Goal: Task Accomplishment & Management: Use online tool/utility

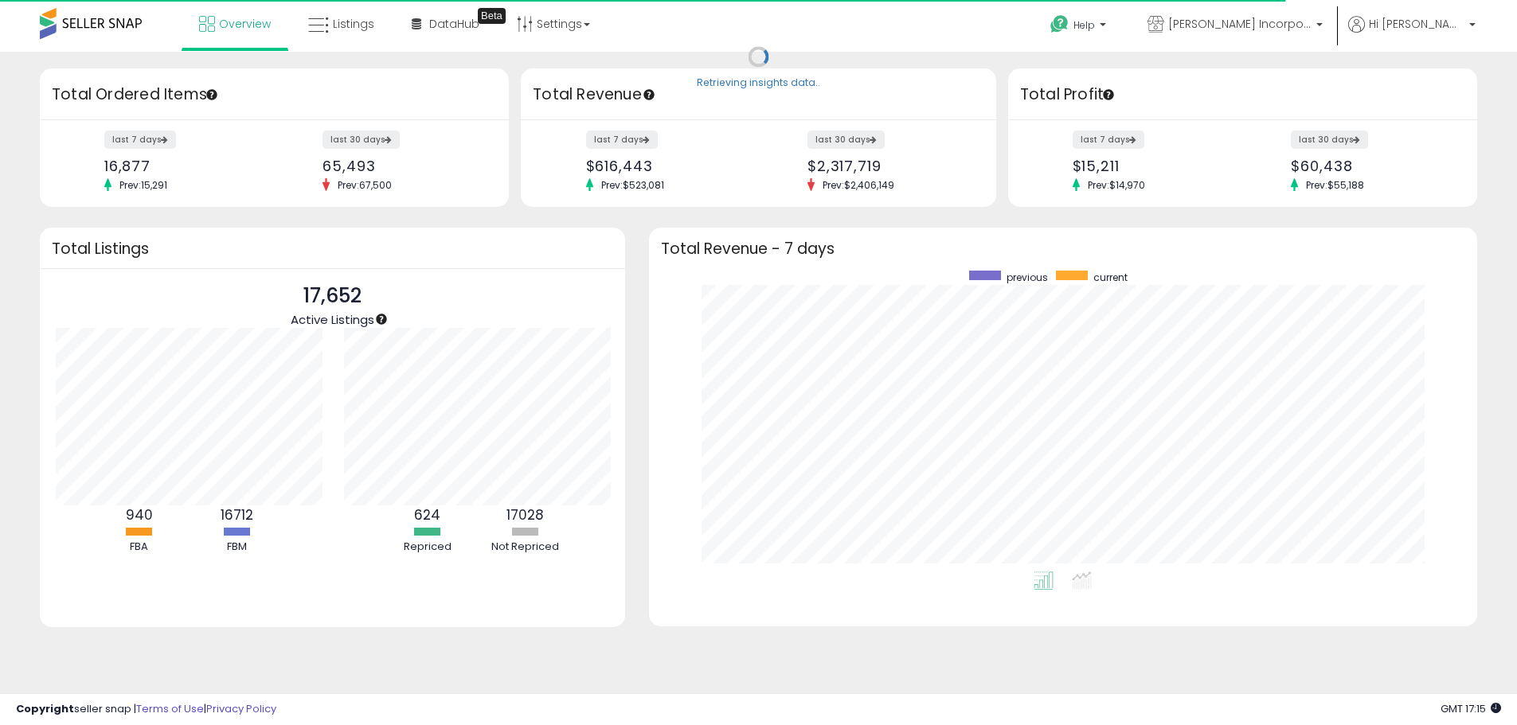
scroll to position [795843, 795348]
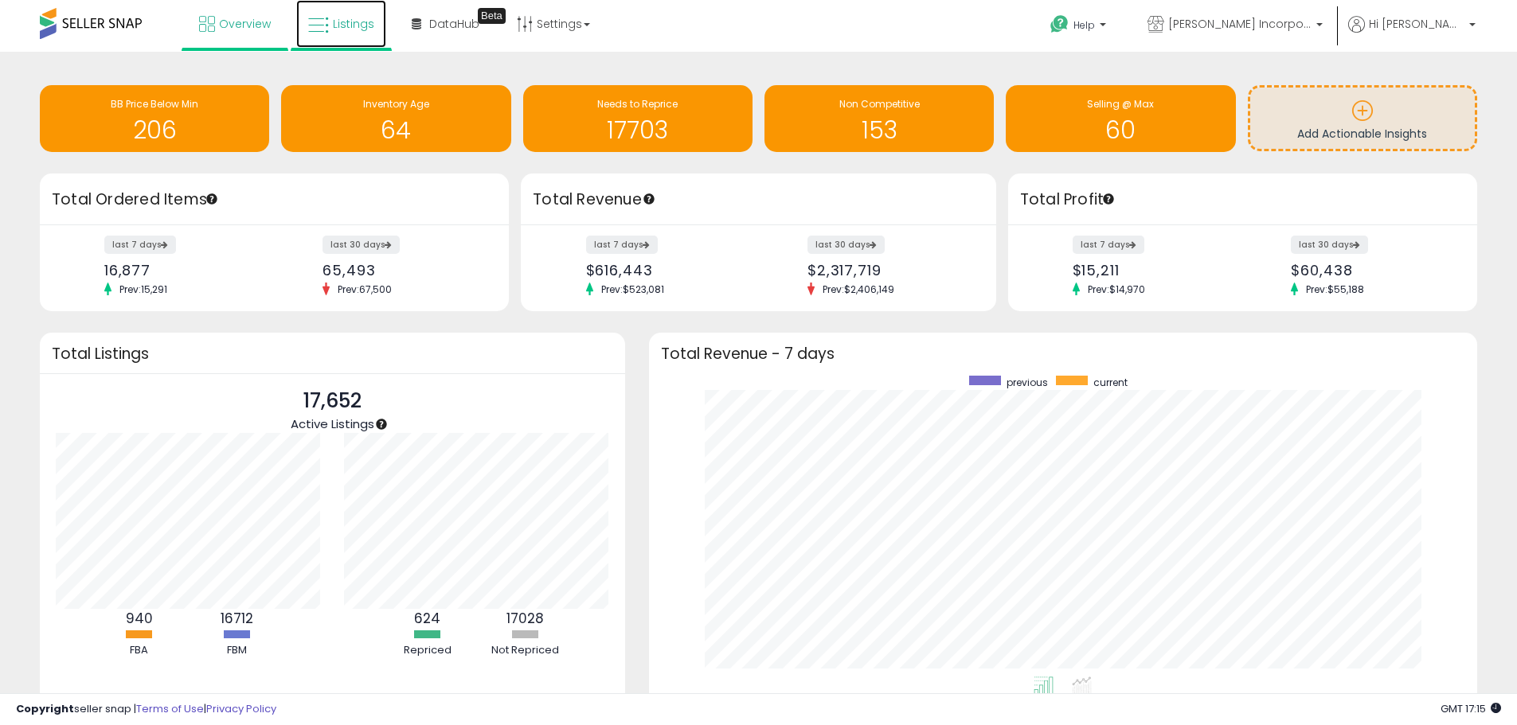
click at [350, 27] on span "Listings" at bounding box center [353, 24] width 41 height 16
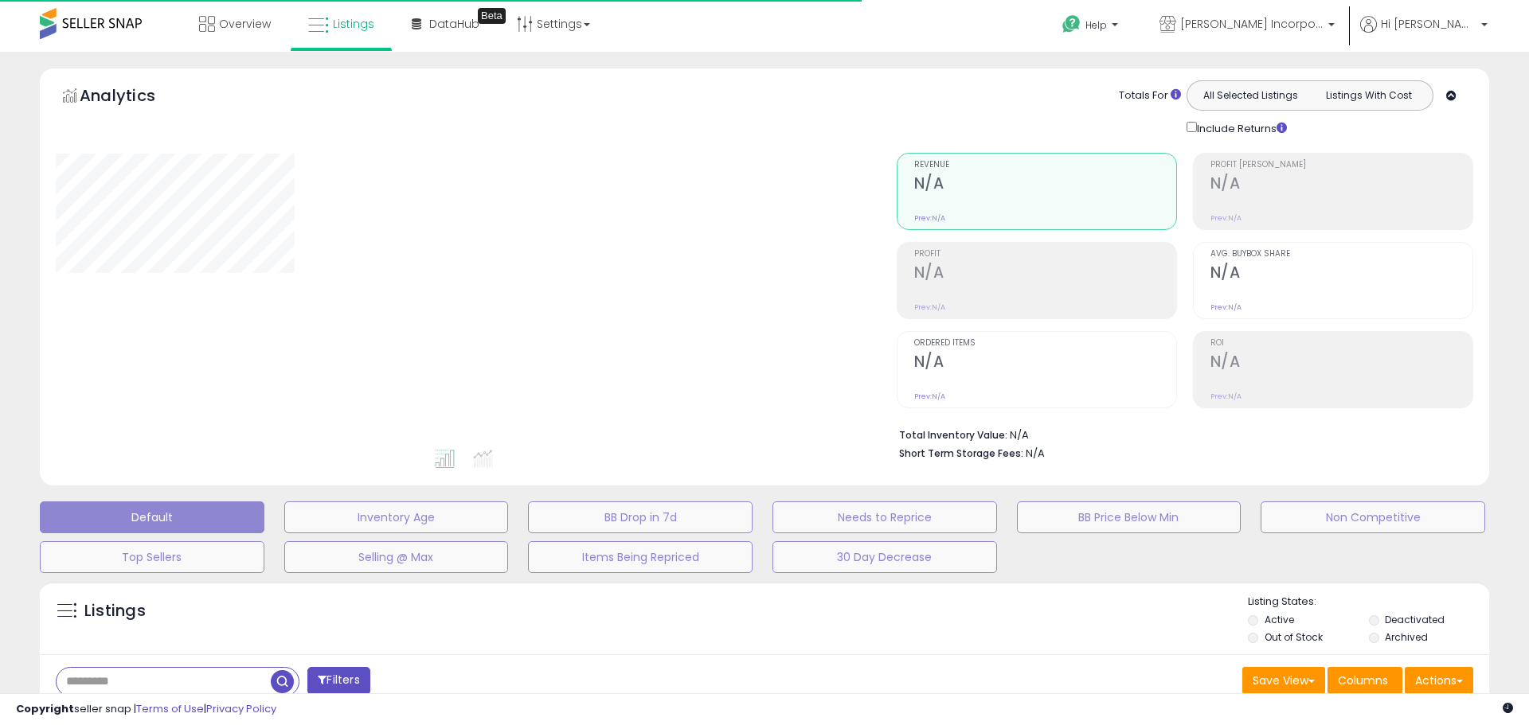
type input "**********"
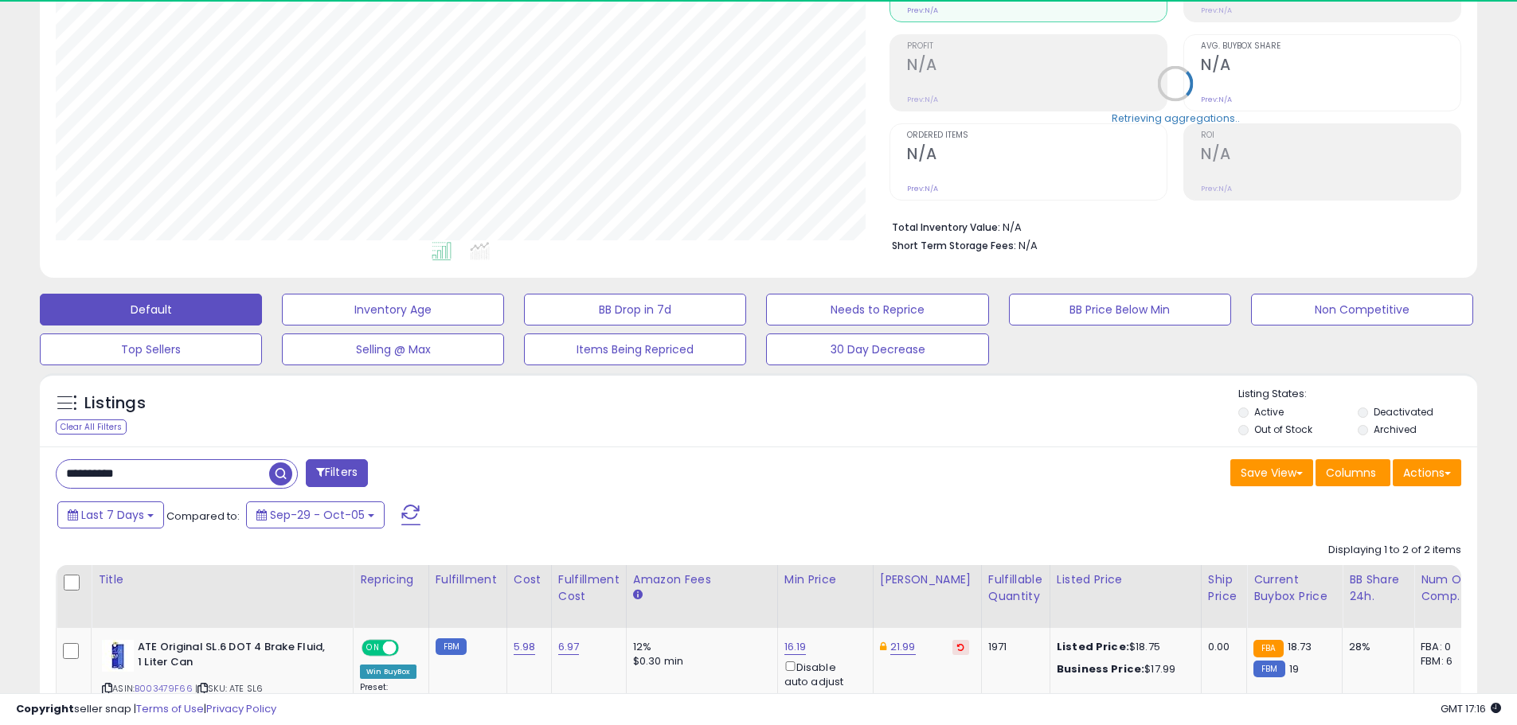
scroll to position [318, 0]
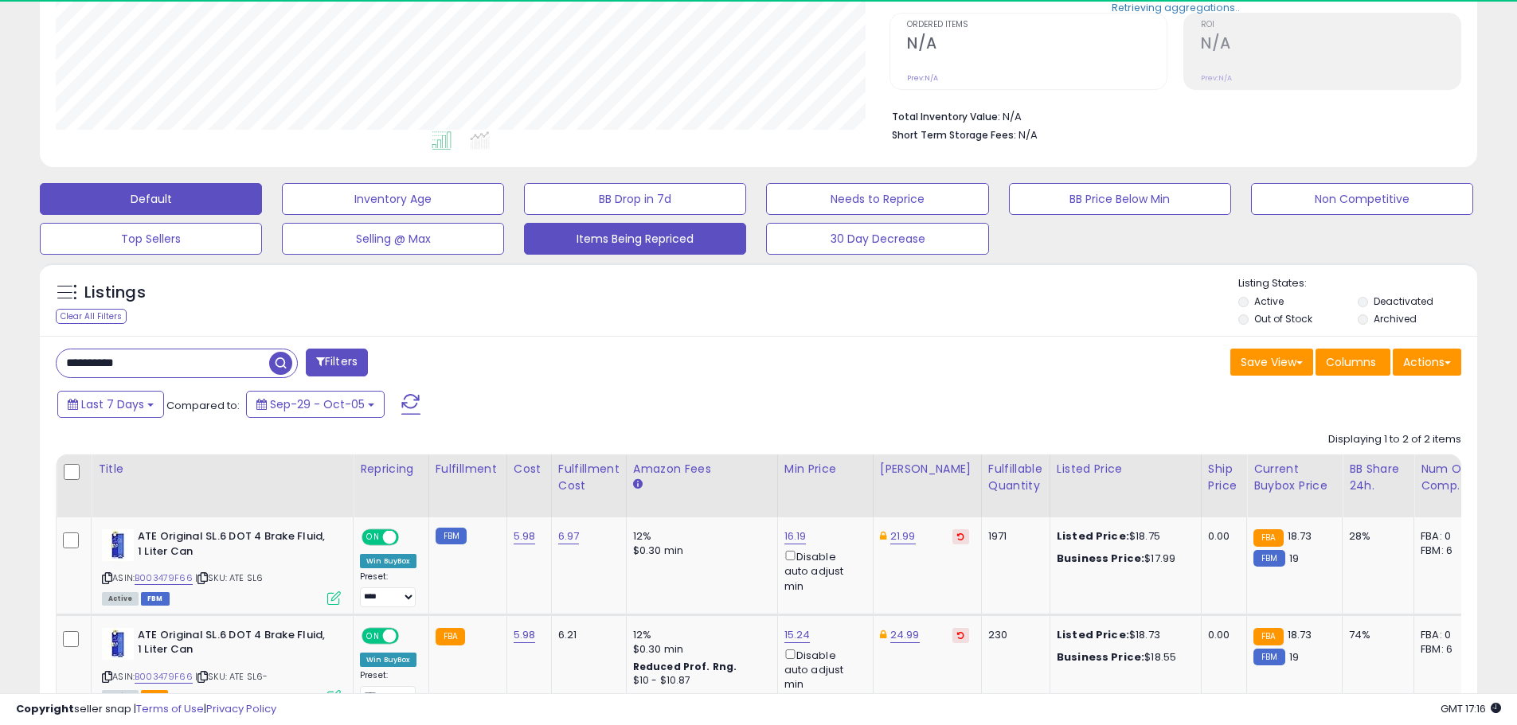
click at [598, 250] on button "Items Being Repriced" at bounding box center [635, 239] width 222 height 32
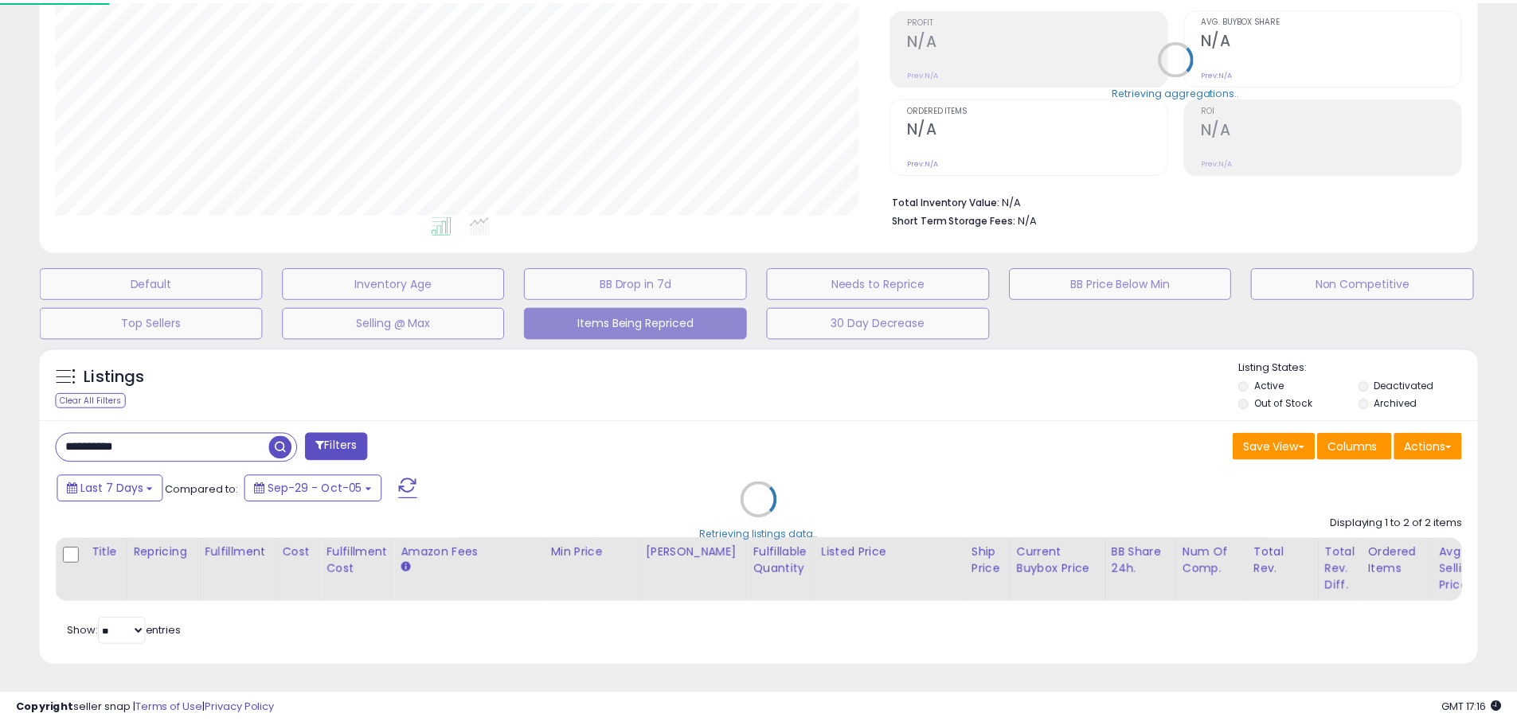
scroll to position [326, 841]
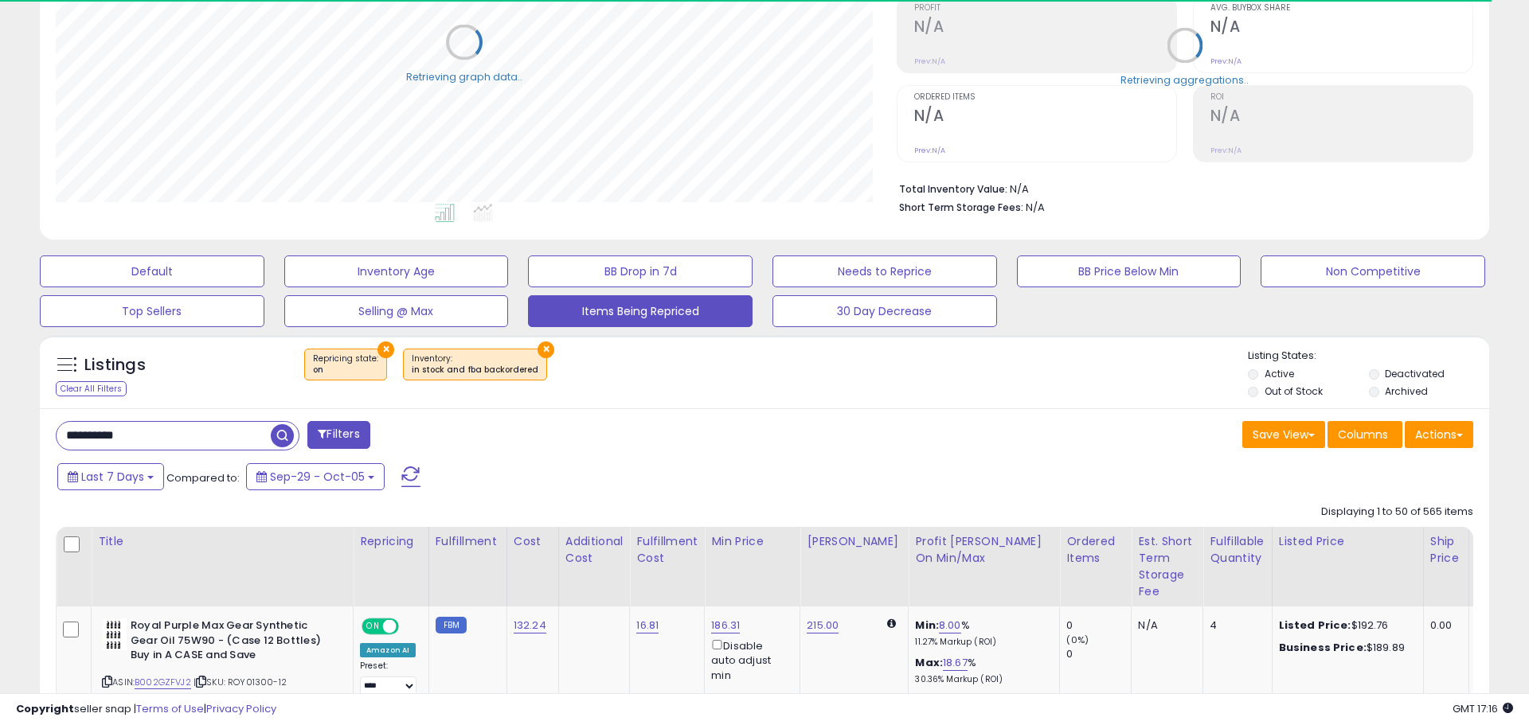
select select "**"
click at [225, 430] on input "text" at bounding box center [163, 436] width 213 height 28
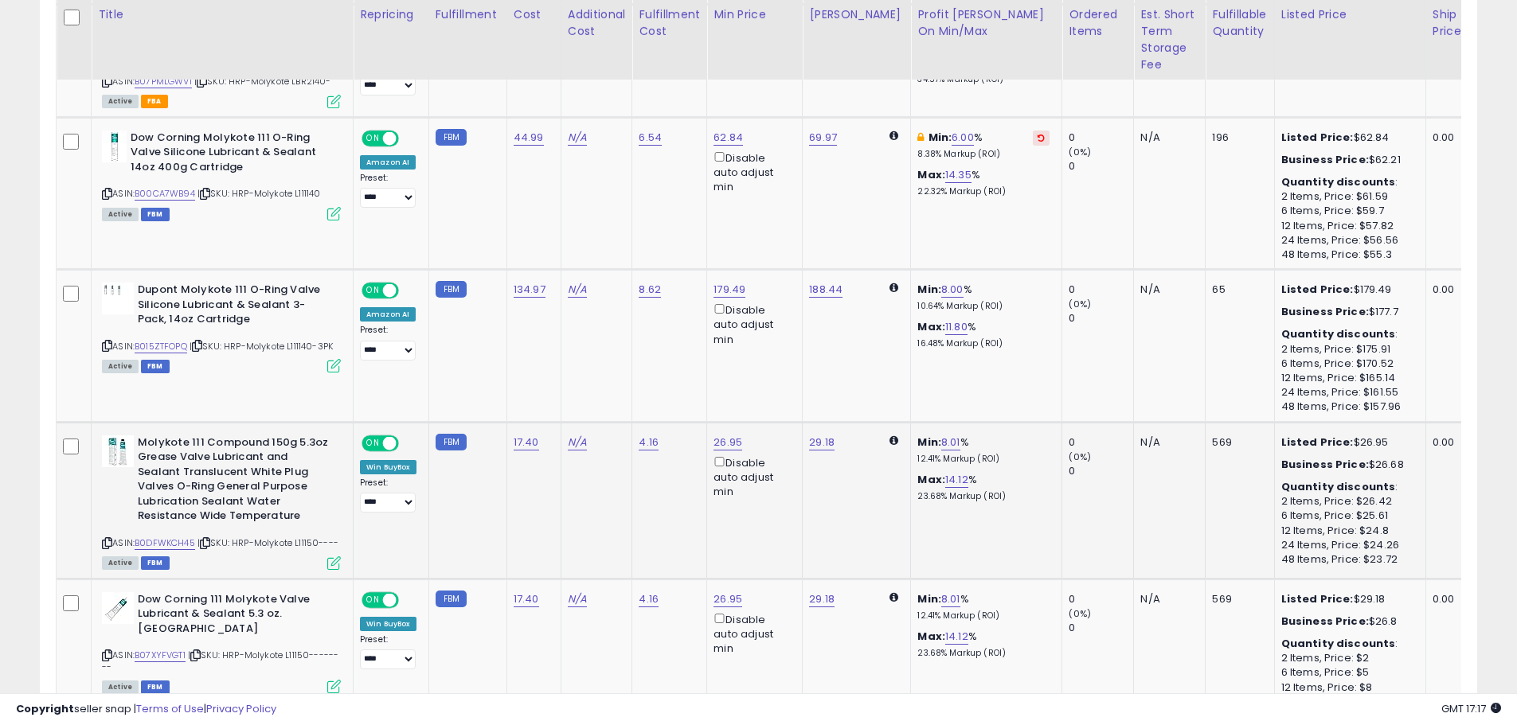
scroll to position [1361, 0]
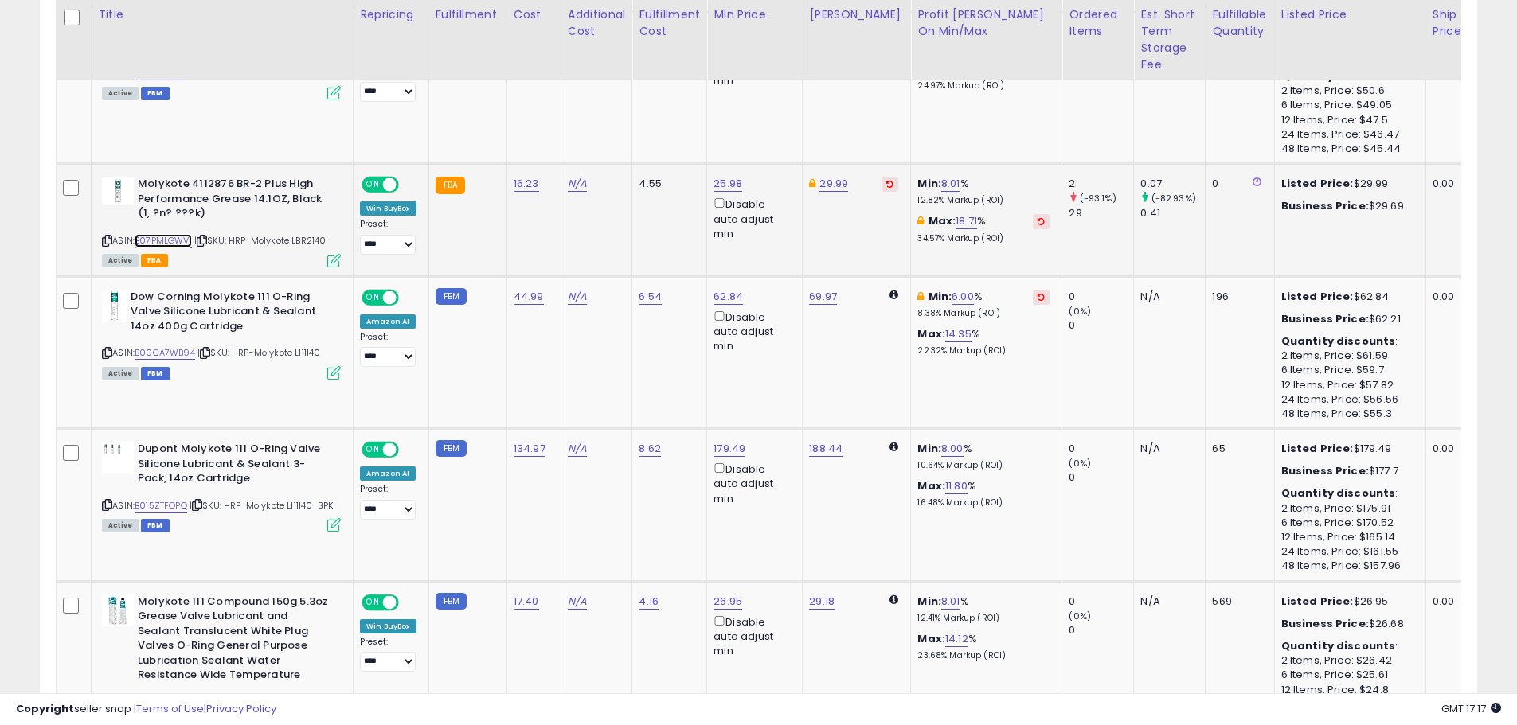
click at [182, 248] on link "B07PMLGWV1" at bounding box center [163, 241] width 57 height 14
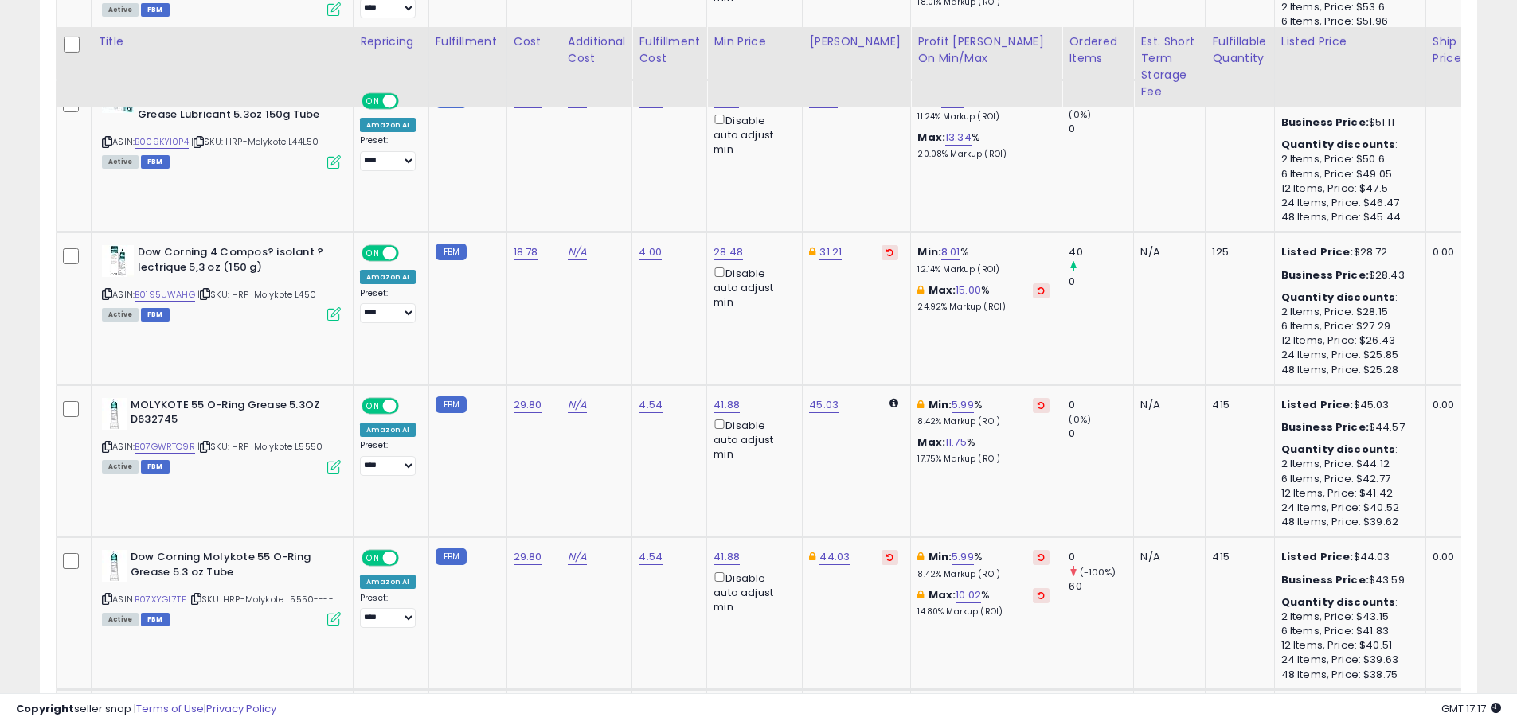
scroll to position [3271, 0]
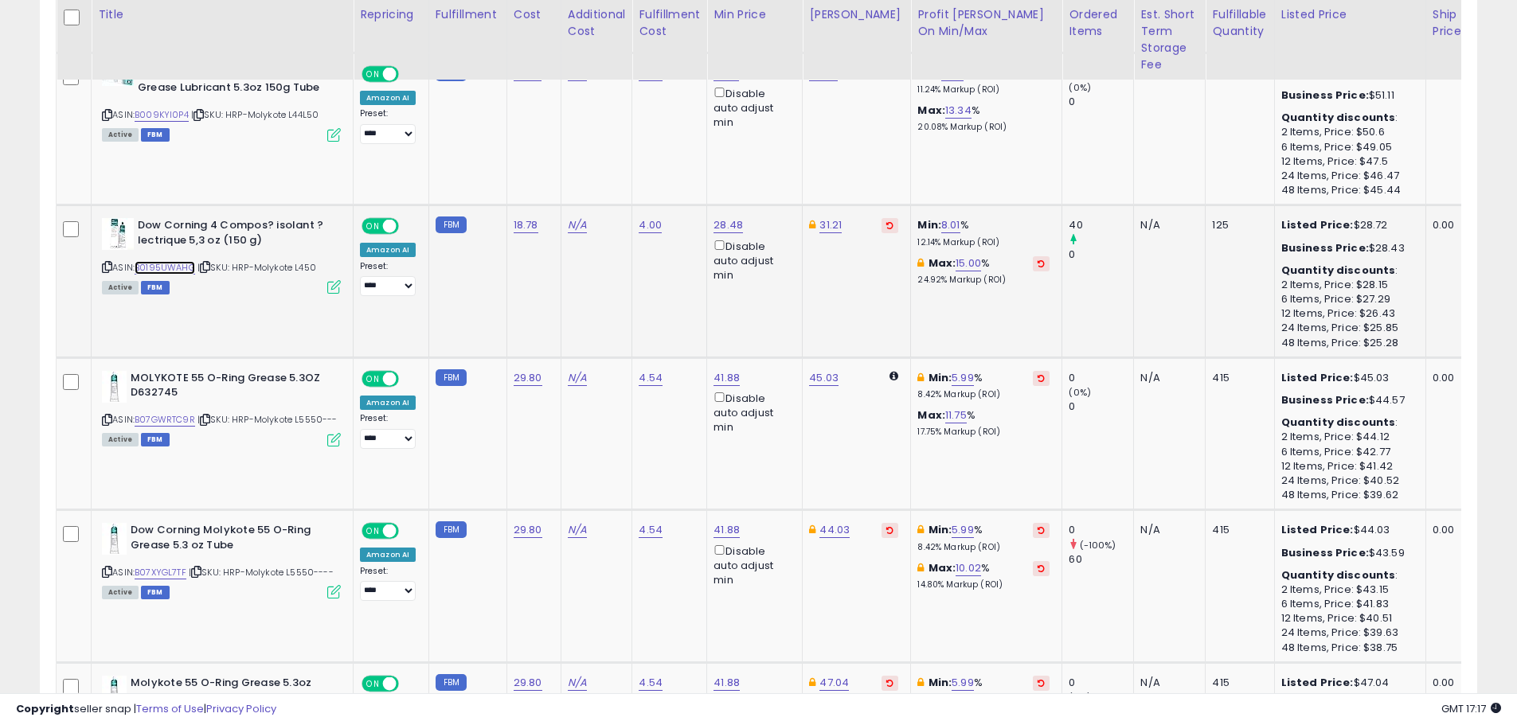
click at [178, 275] on link "B0195UWAHG" at bounding box center [165, 268] width 61 height 14
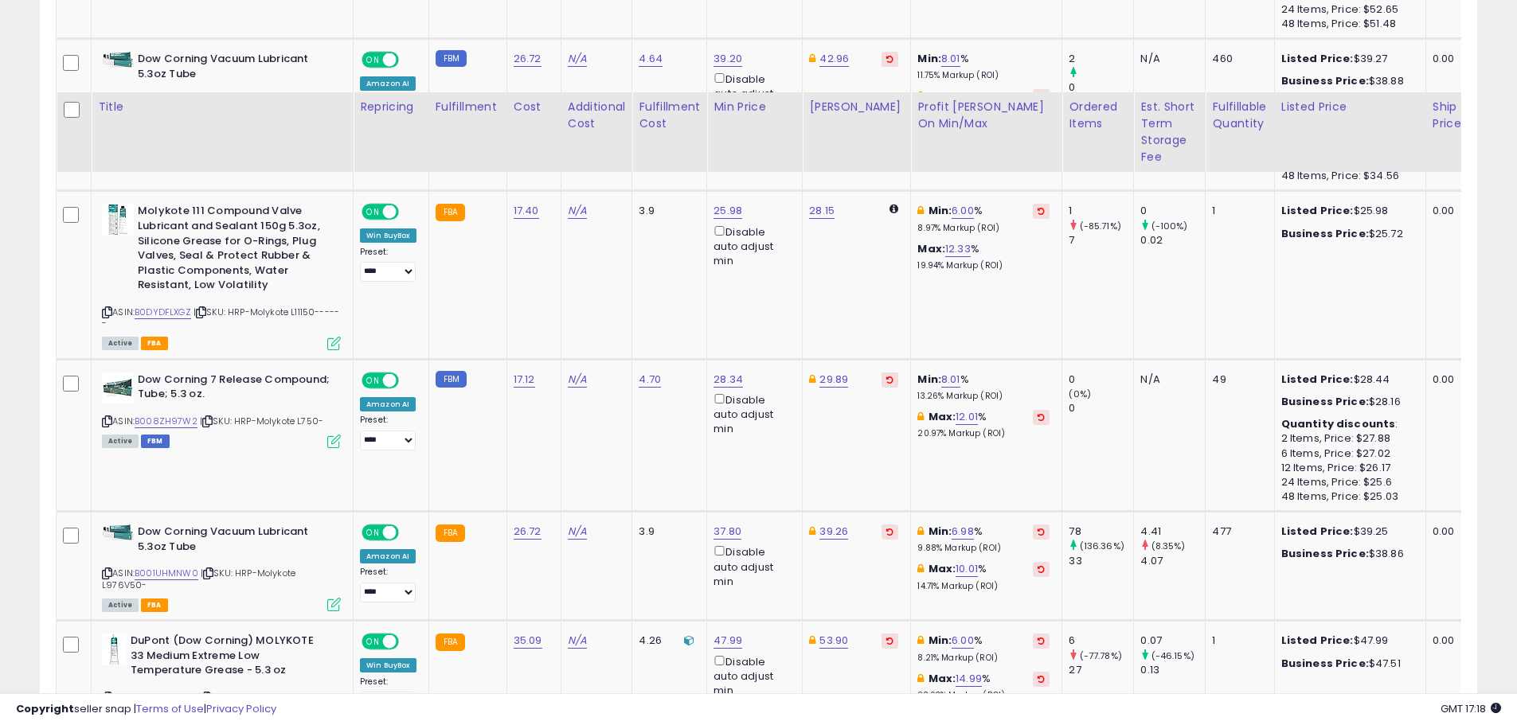
scroll to position [6137, 0]
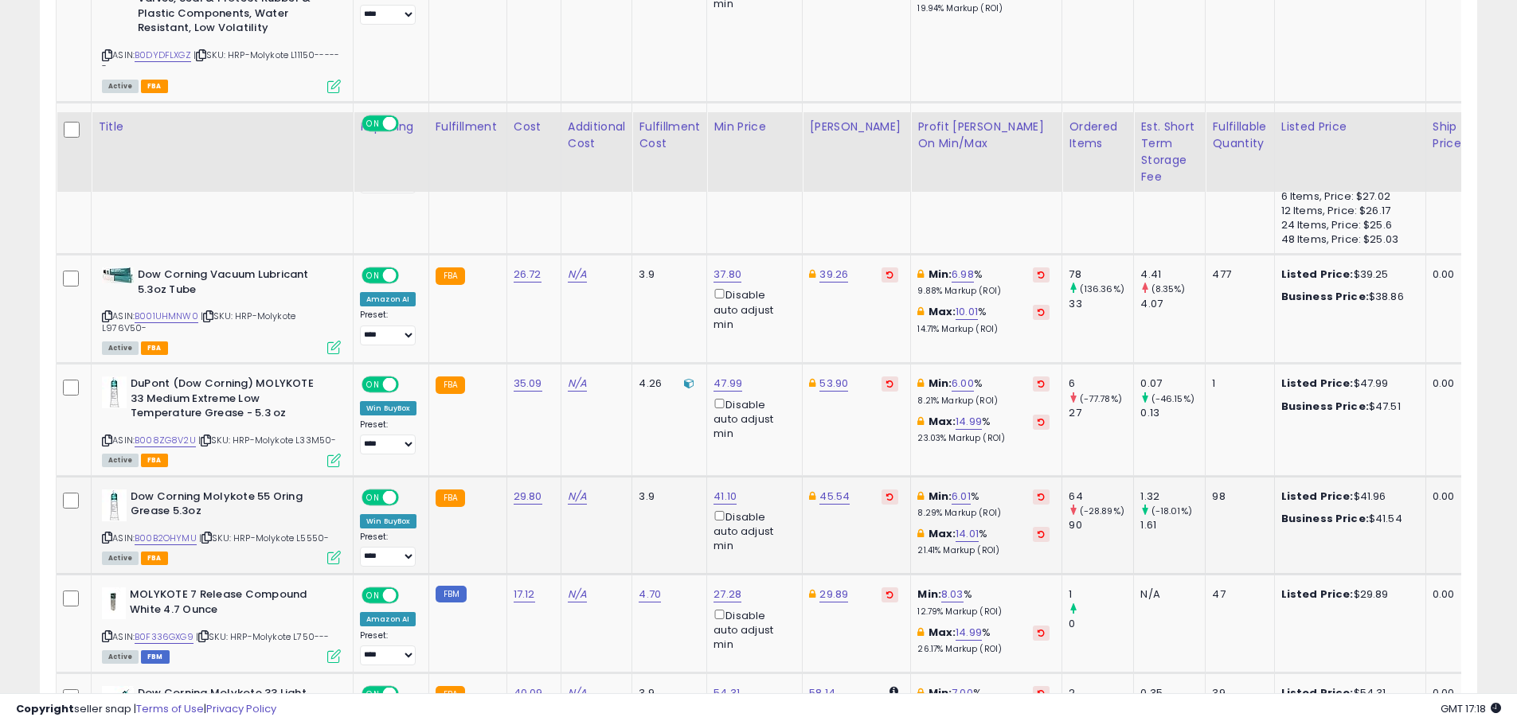
scroll to position [6456, 0]
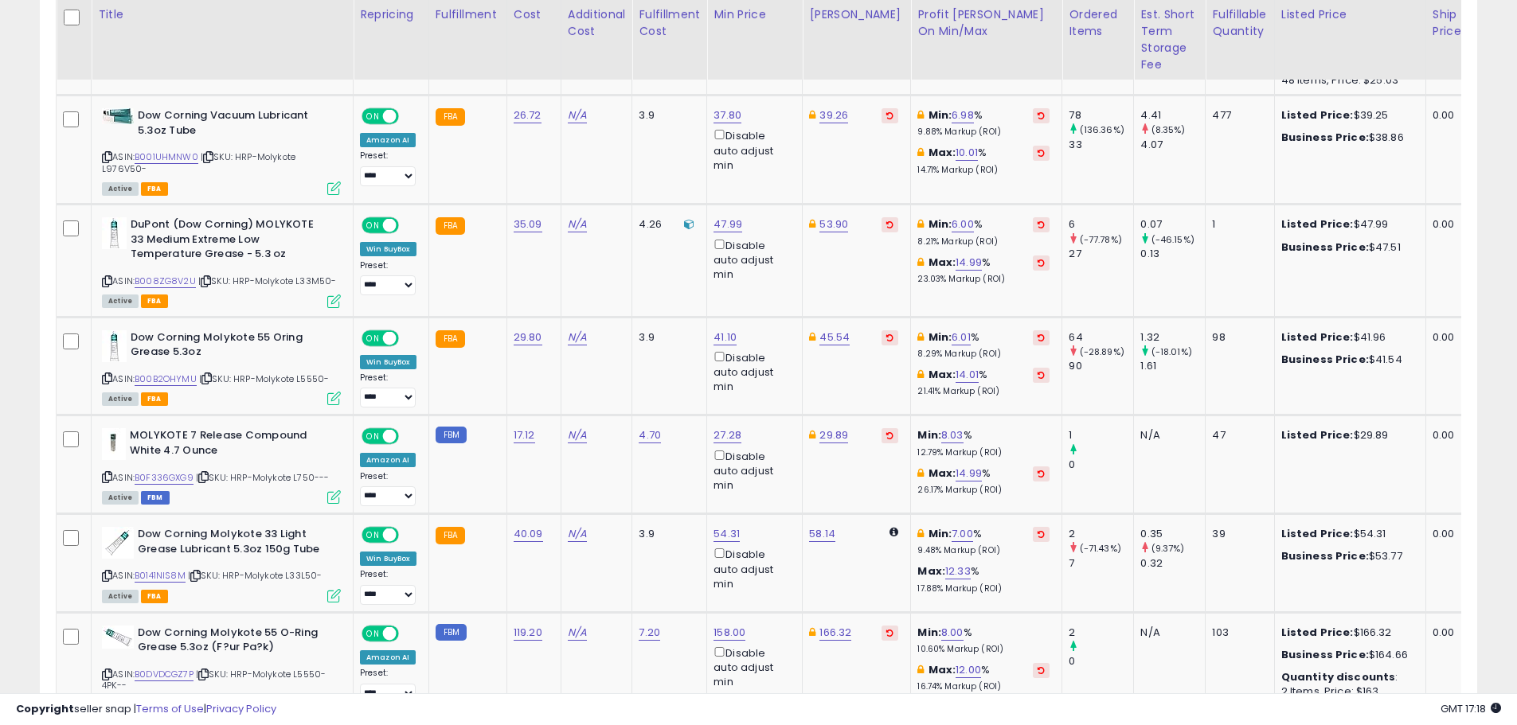
click at [107, 286] on icon at bounding box center [107, 281] width 10 height 9
click at [111, 383] on icon at bounding box center [107, 378] width 10 height 9
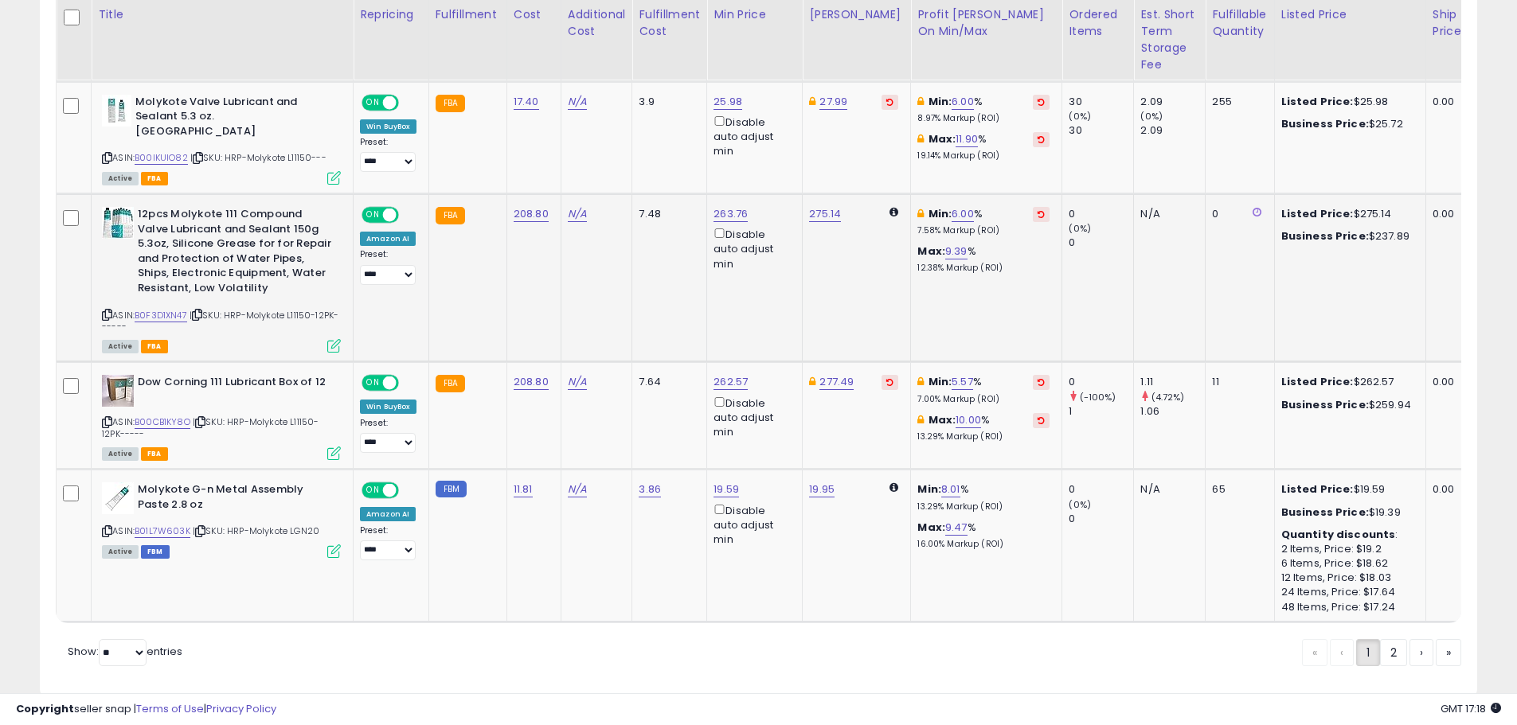
scroll to position [7307, 0]
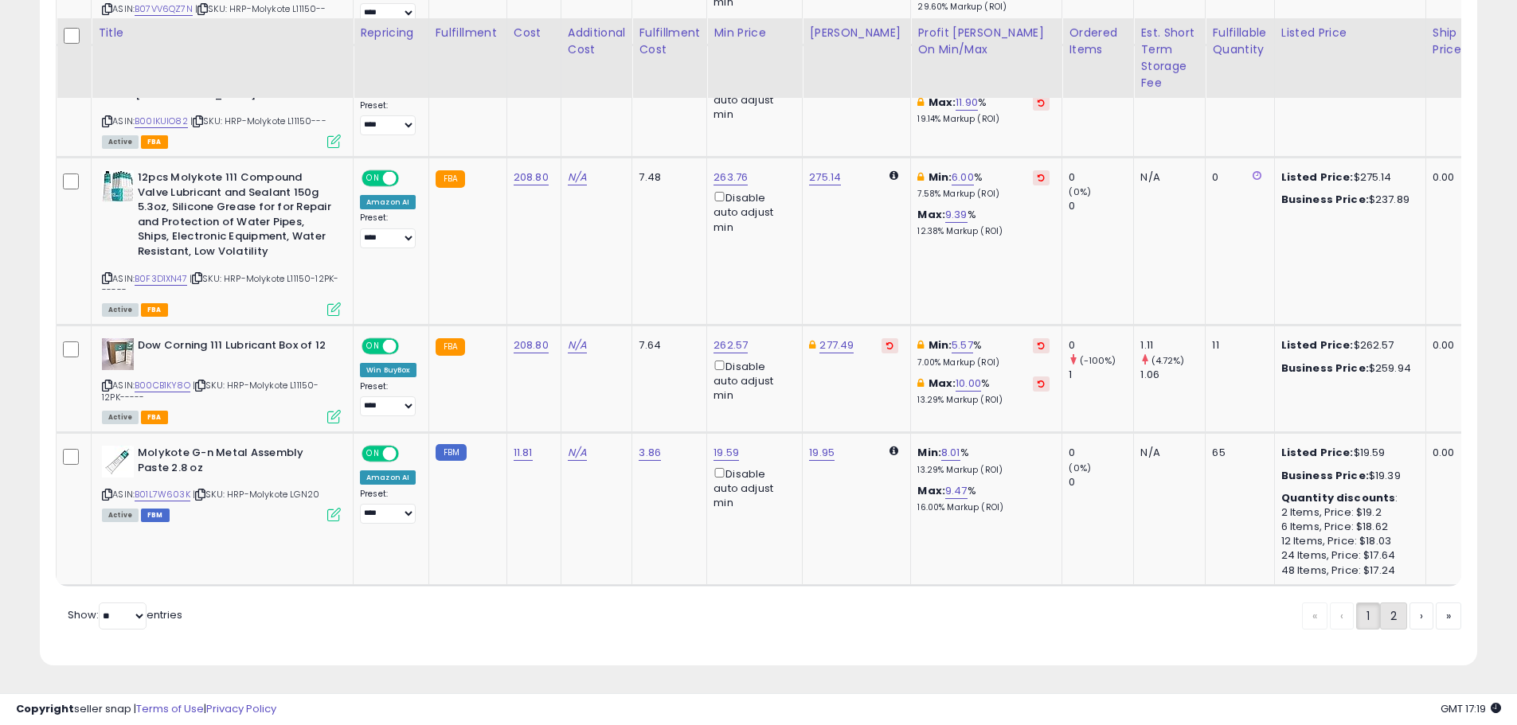
click at [1385, 611] on link "2" at bounding box center [1393, 616] width 27 height 27
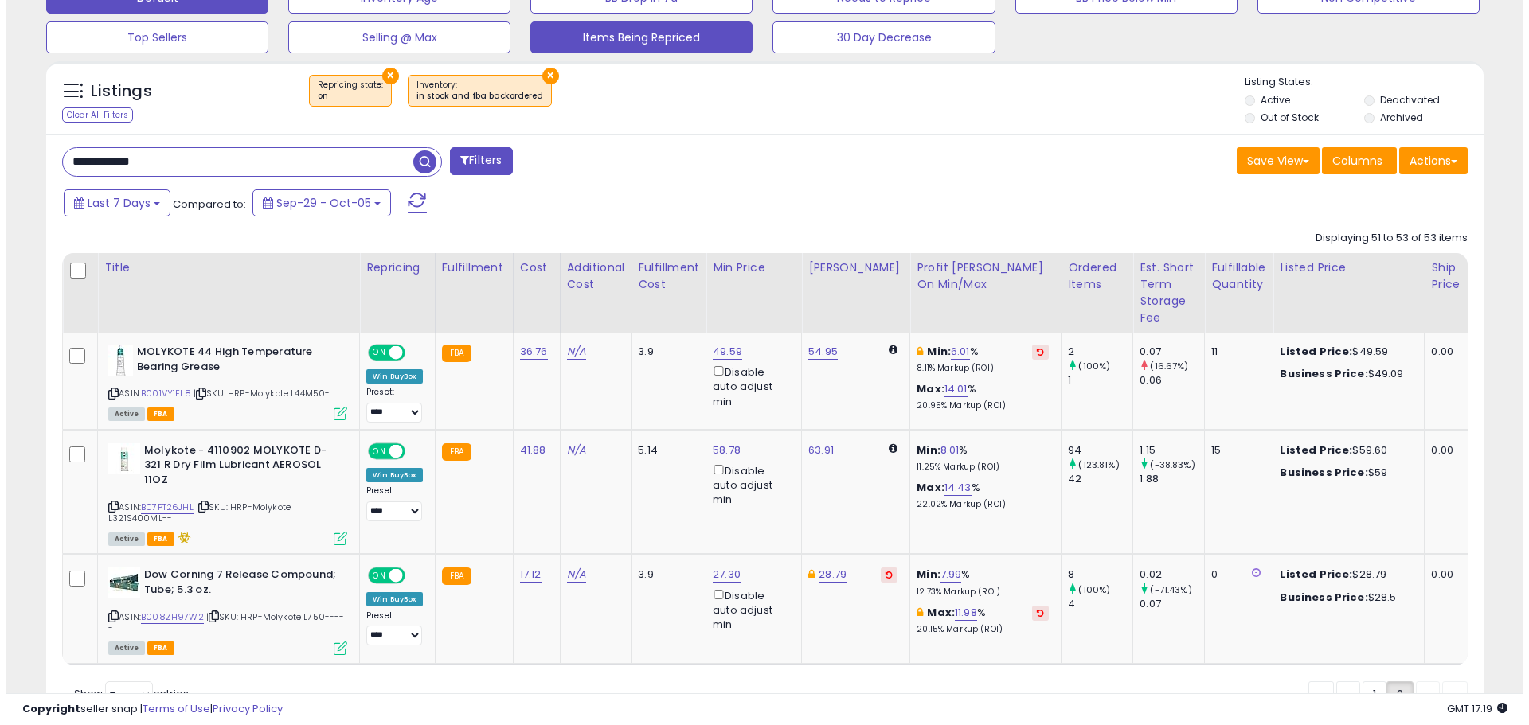
scroll to position [277, 0]
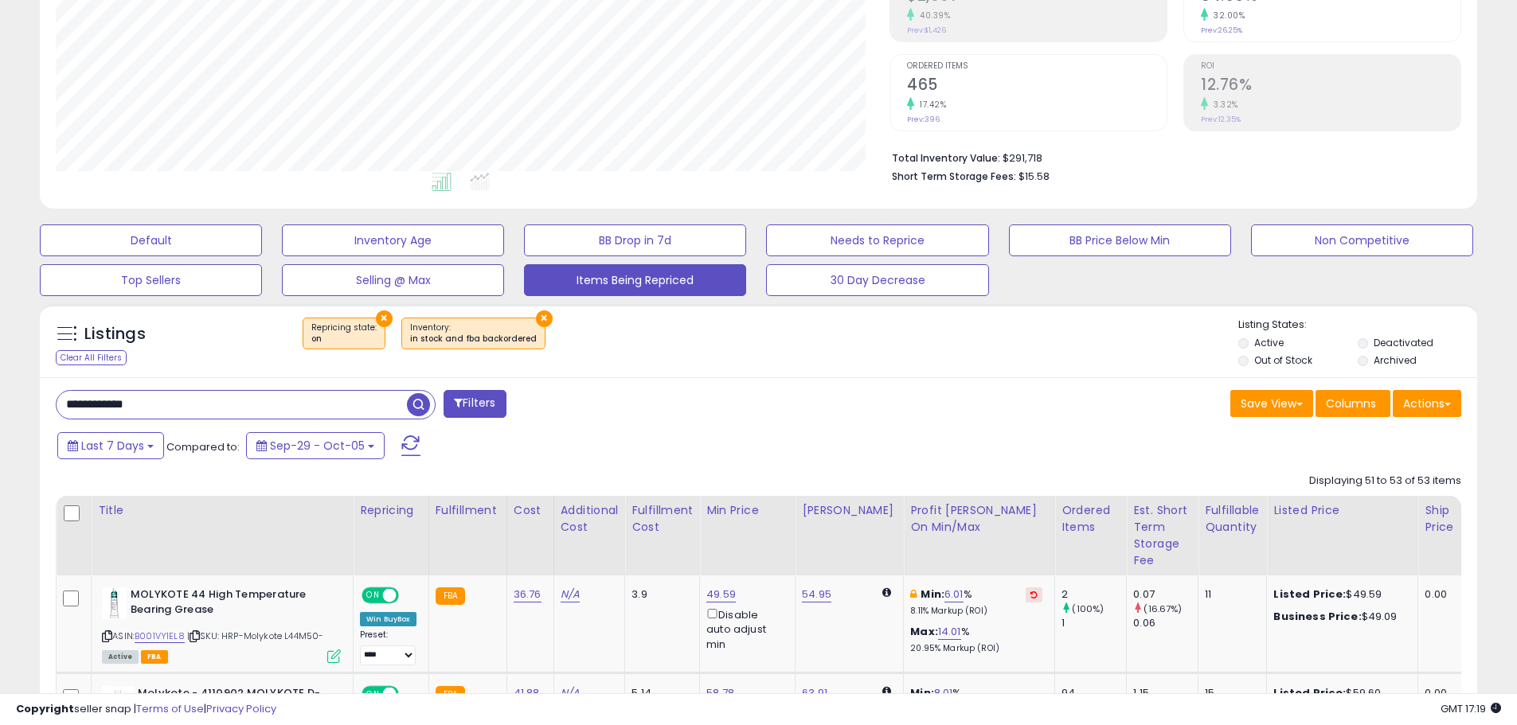
drag, startPoint x: 107, startPoint y: 398, endPoint x: 100, endPoint y: 403, distance: 9.3
click at [100, 403] on input "**********" at bounding box center [232, 405] width 350 height 28
type input "**********"
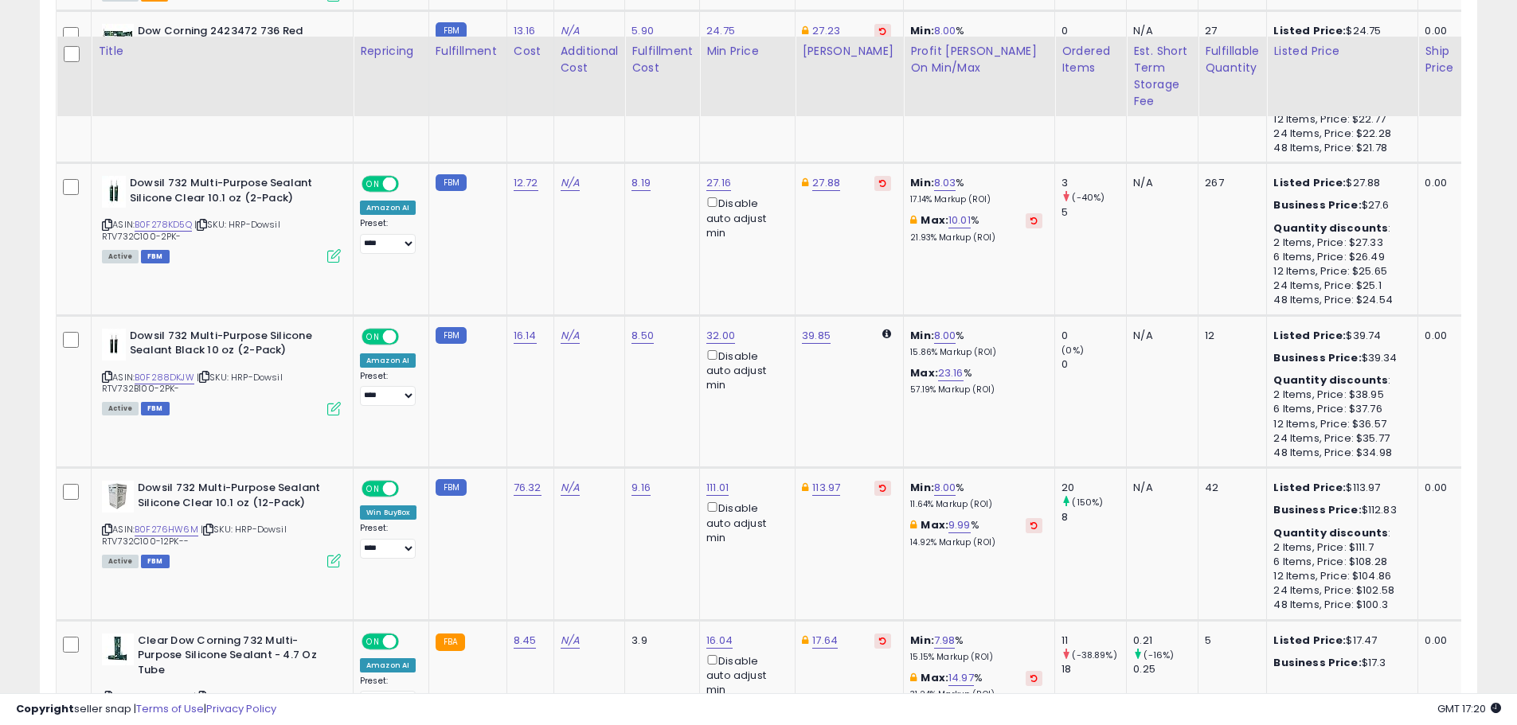
scroll to position [2458, 0]
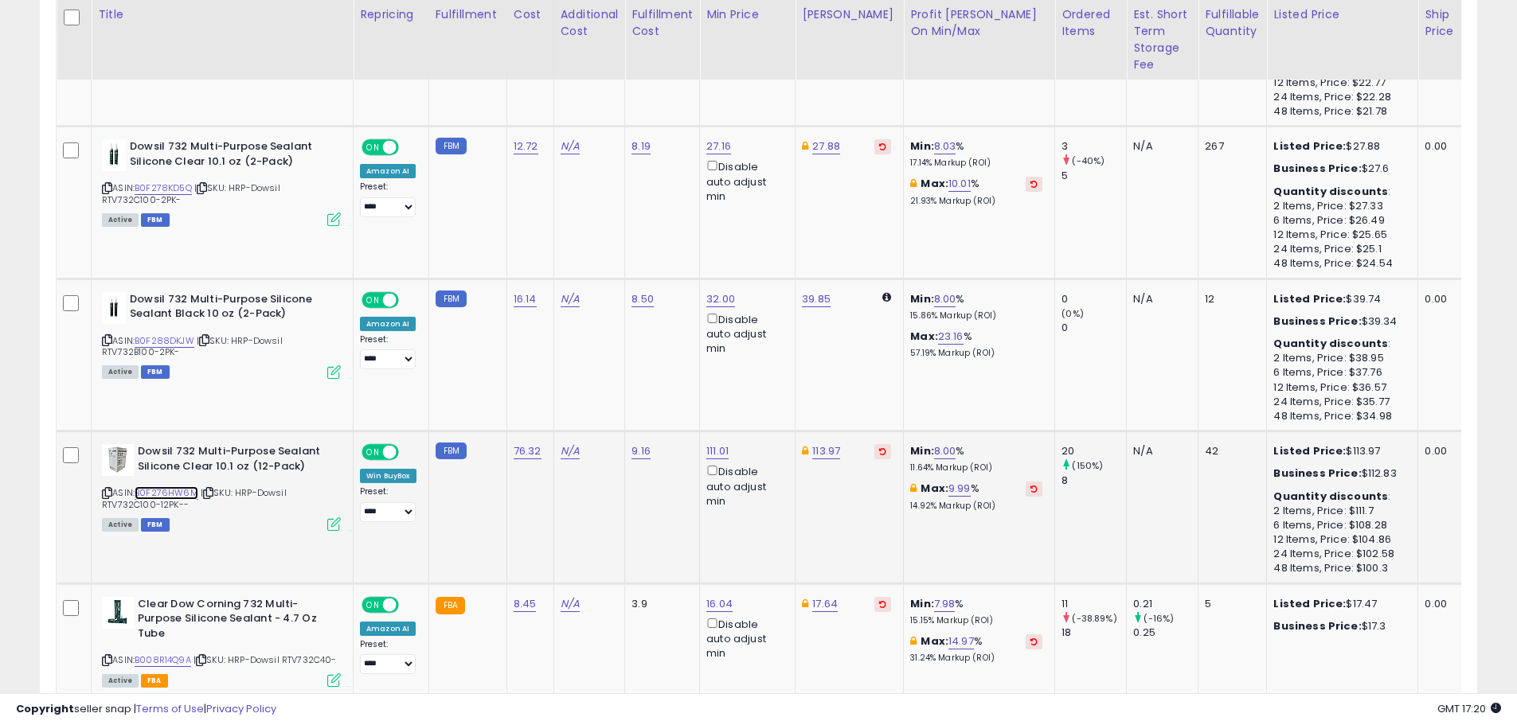
click at [162, 490] on link "B0F276HW6M" at bounding box center [167, 493] width 64 height 14
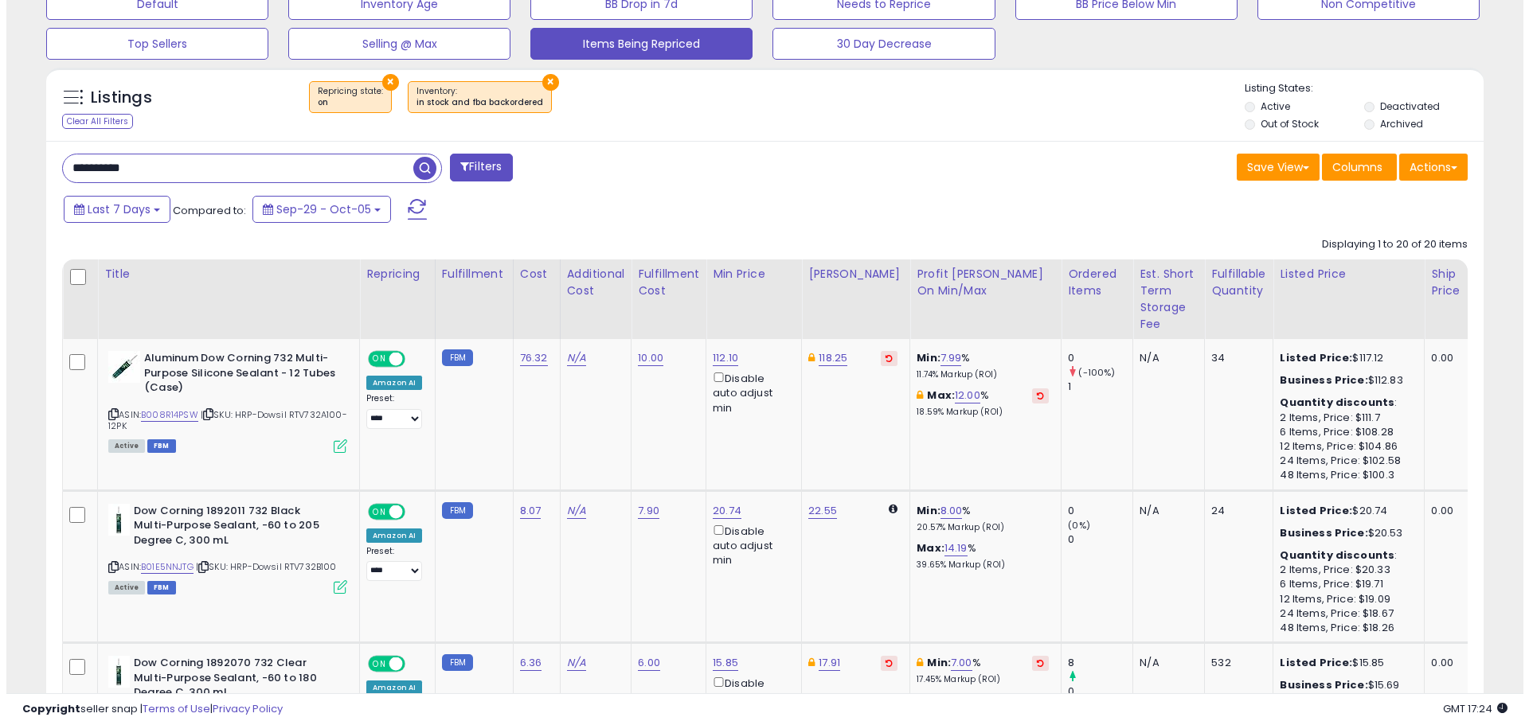
scroll to position [169, 0]
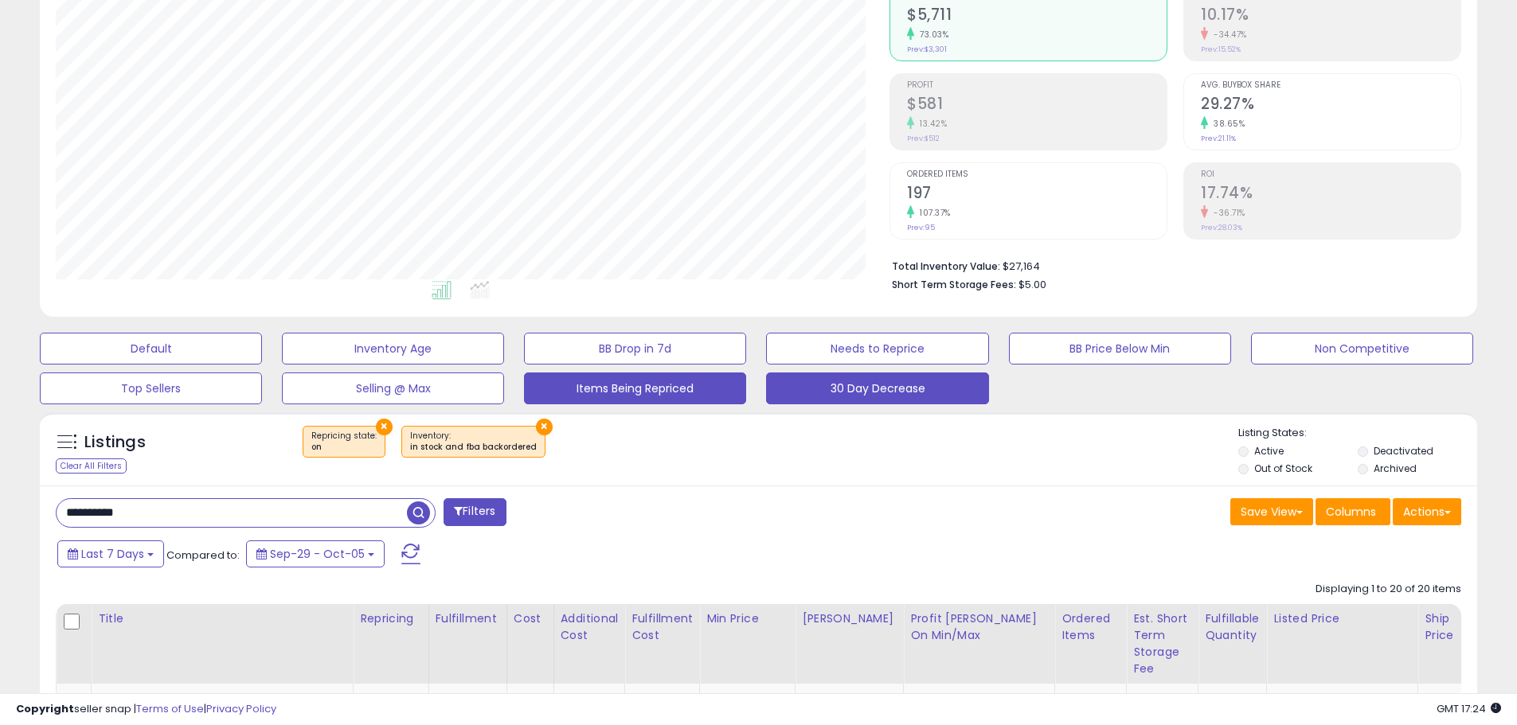
click at [888, 385] on button "30 Day Decrease" at bounding box center [877, 389] width 222 height 32
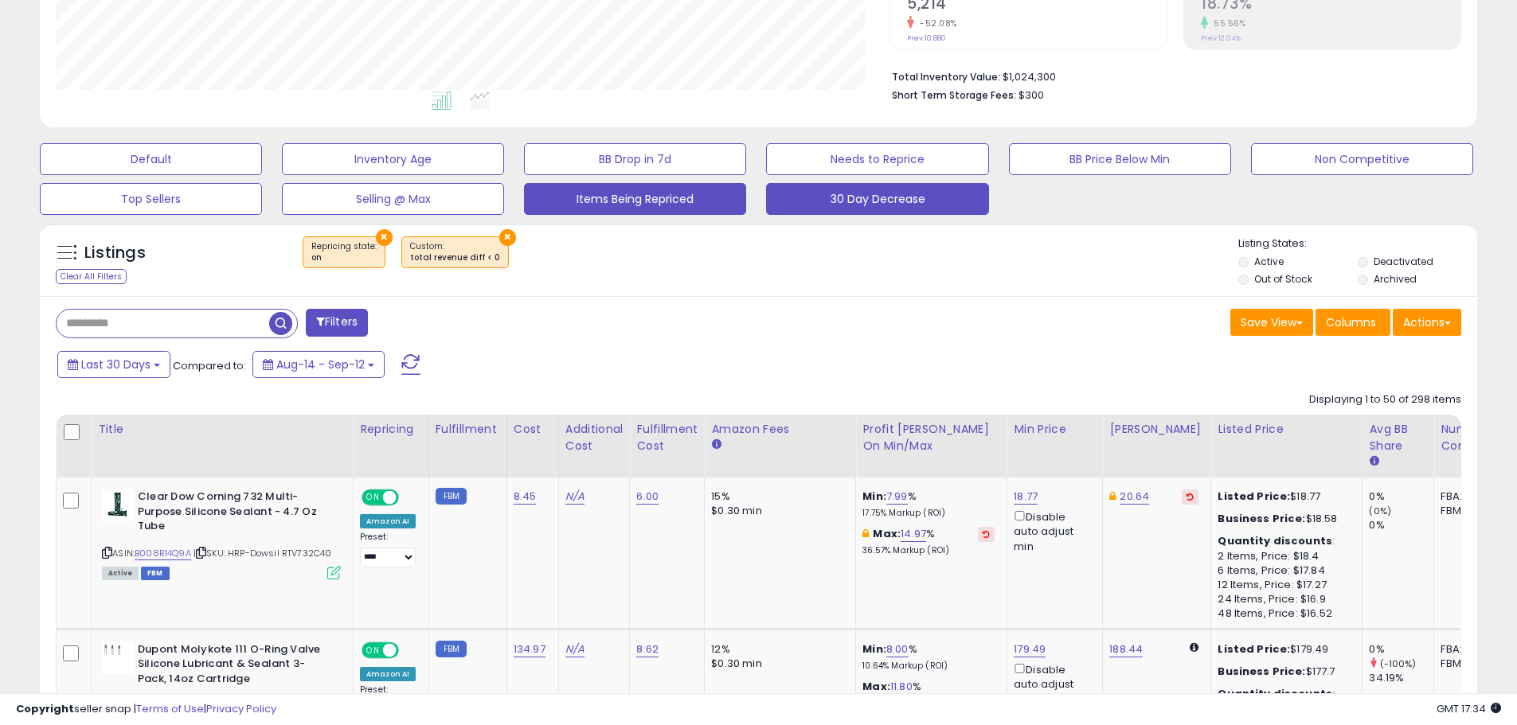
scroll to position [328, 0]
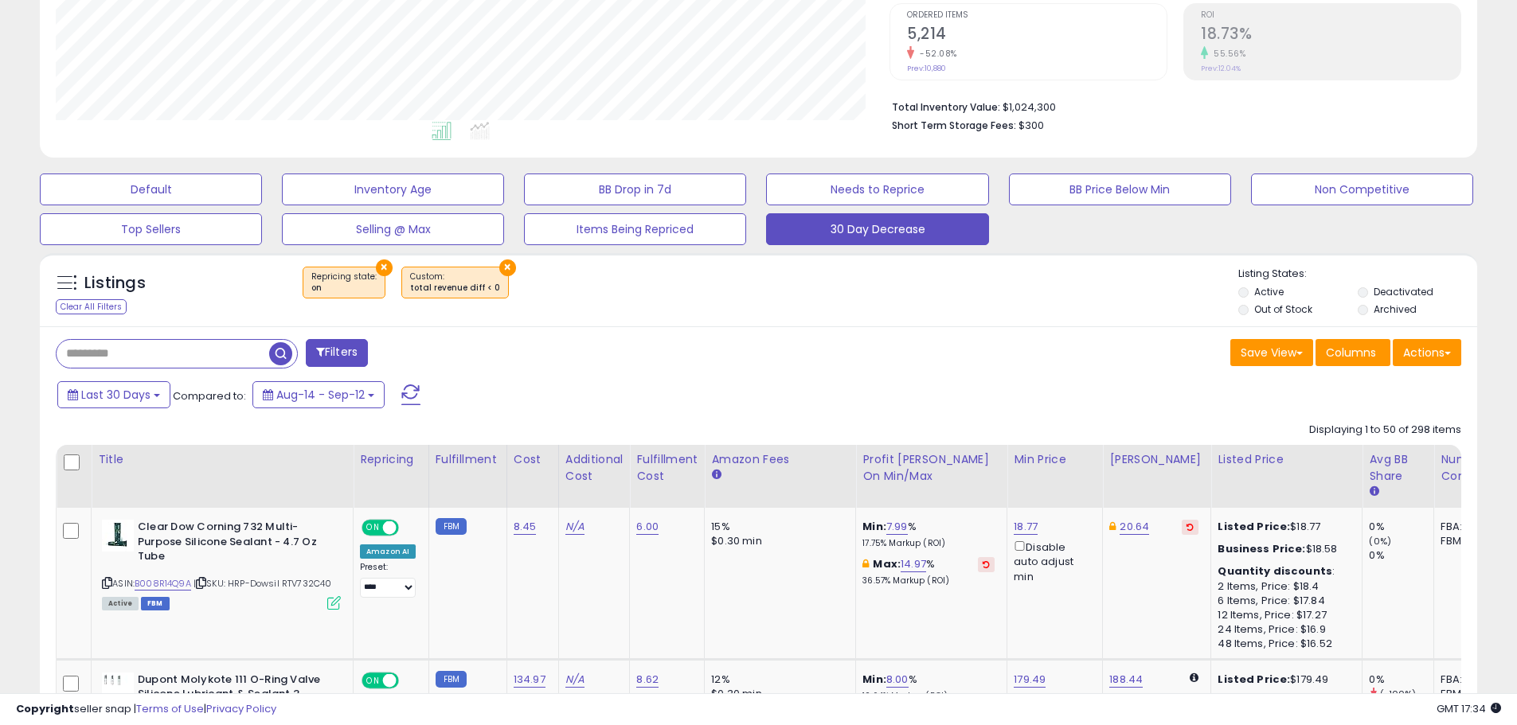
click at [196, 354] on input "text" at bounding box center [163, 354] width 213 height 28
type input "***"
click at [0, 0] on div "Retrieving listings data.." at bounding box center [0, 0] width 0 height 0
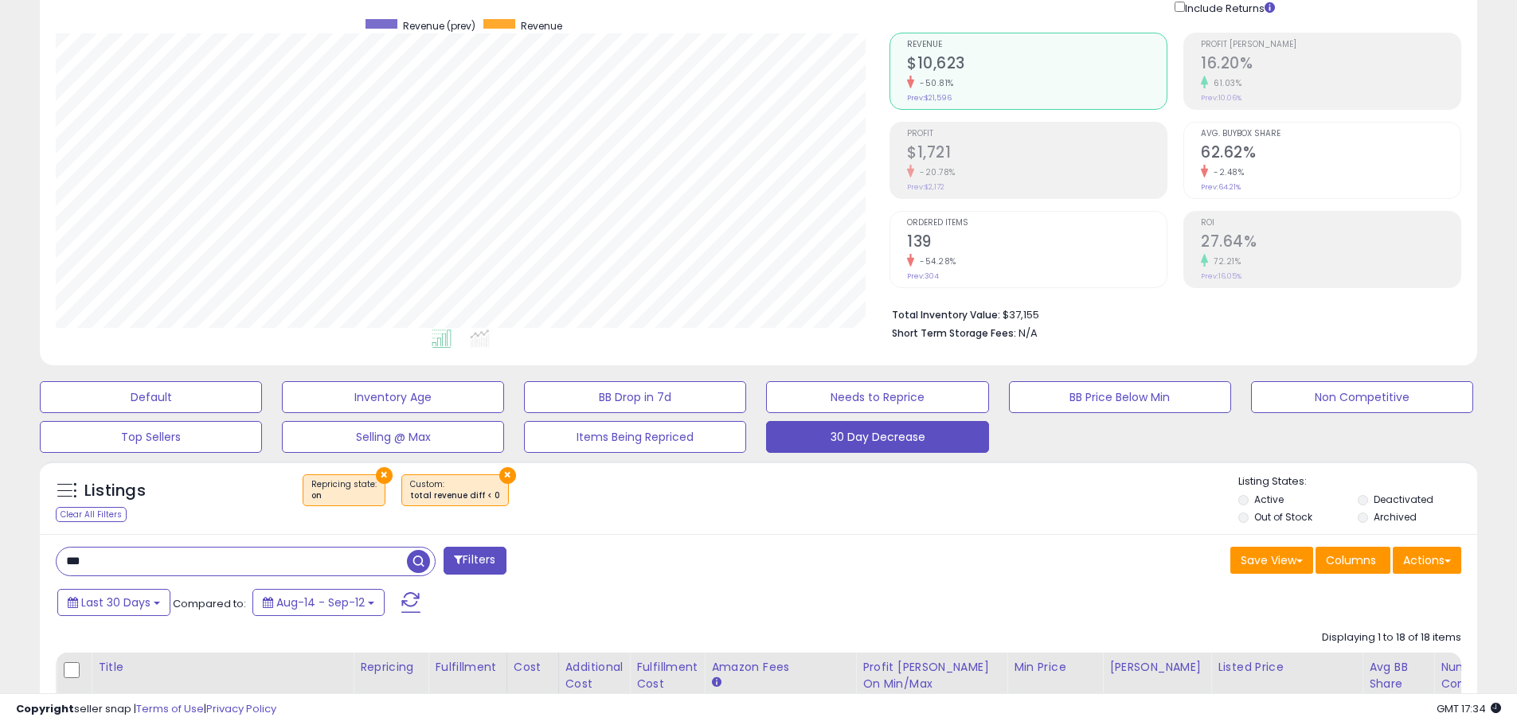
scroll to position [159, 0]
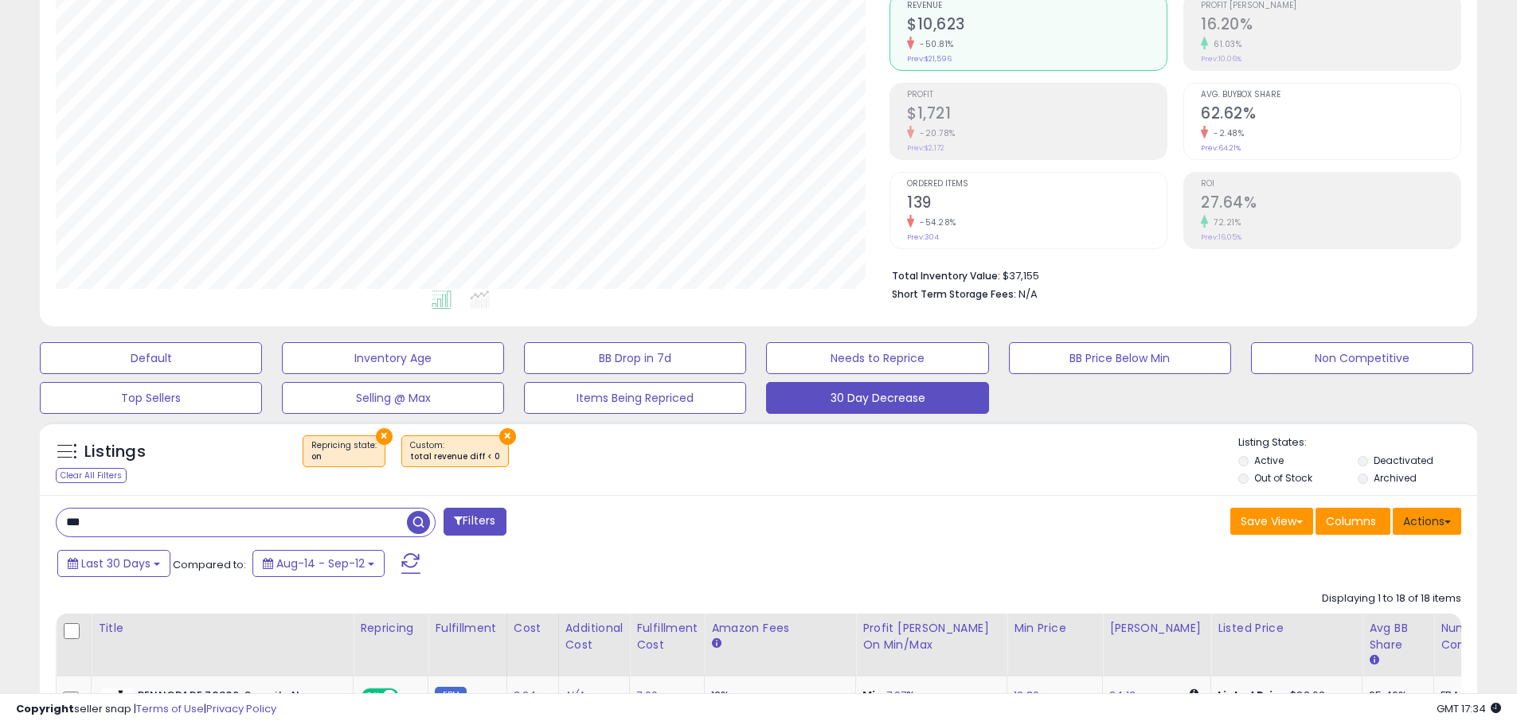
click at [1424, 534] on button "Actions" at bounding box center [1426, 521] width 68 height 27
click at [1372, 621] on link "Export All Columns" at bounding box center [1362, 623] width 174 height 25
